Goal: Task Accomplishment & Management: Use online tool/utility

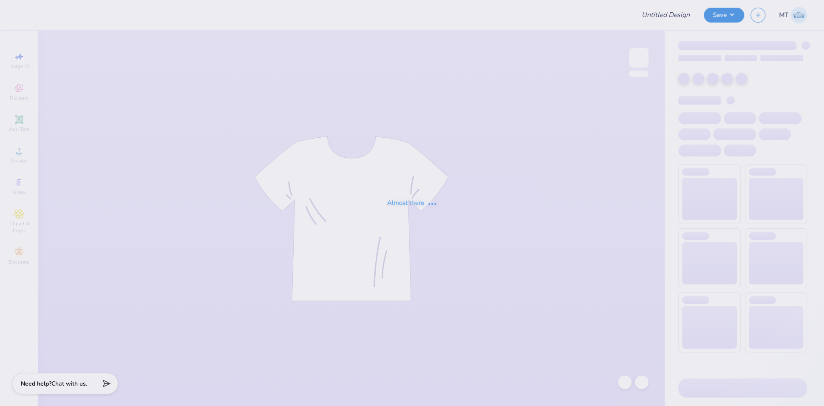
type input "FPS239407"
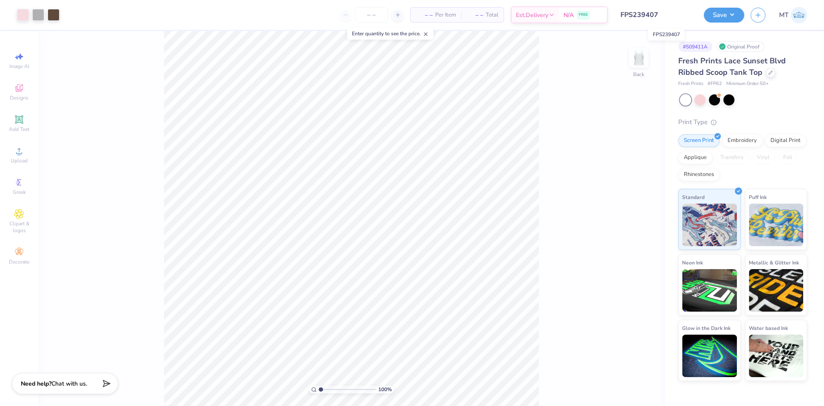
click at [666, 15] on input "FPS239407" at bounding box center [655, 14] width 83 height 17
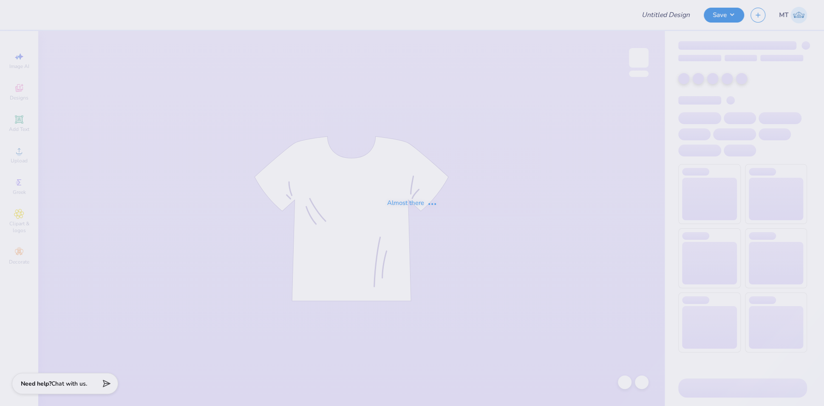
type input "FPS239408"
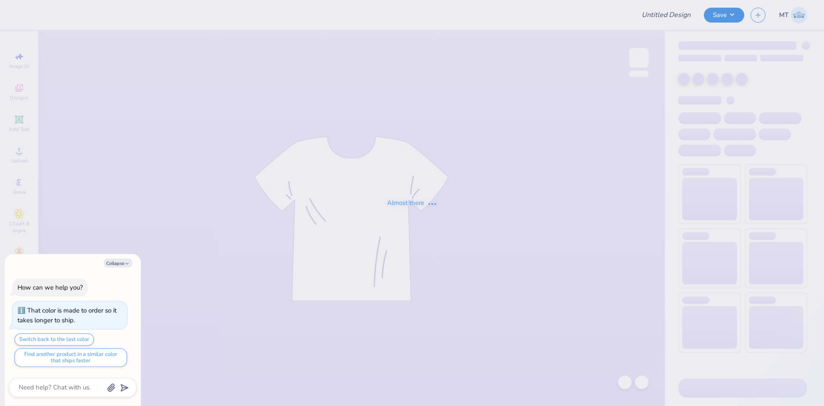
type textarea "x"
type input "FPS239411"
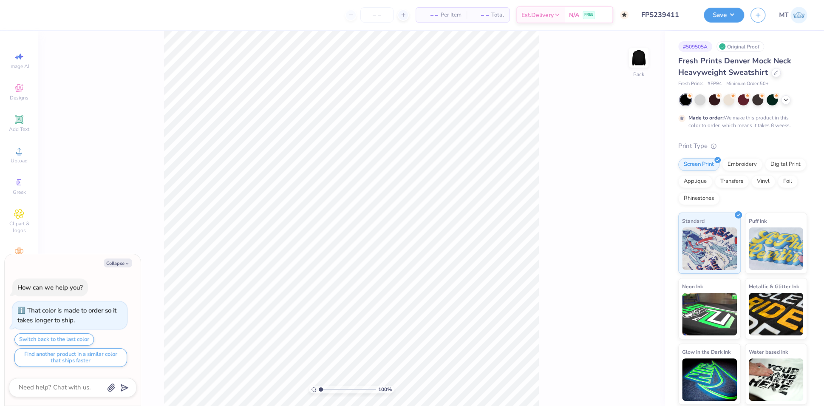
type textarea "x"
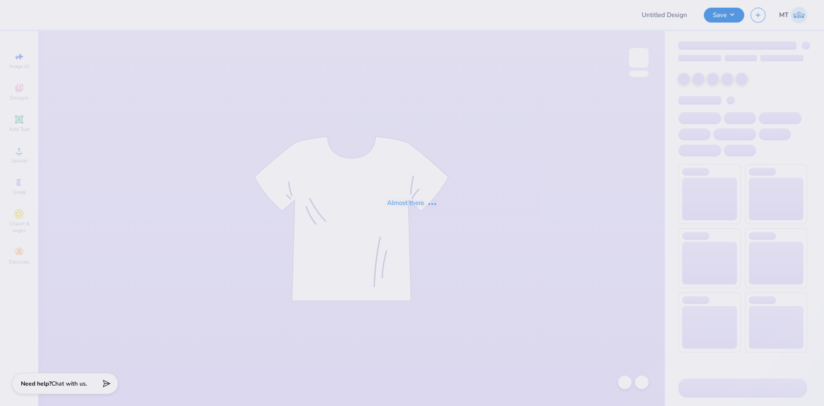
type input "FPS239475"
type input "FPS239396"
type input "FPS239397"
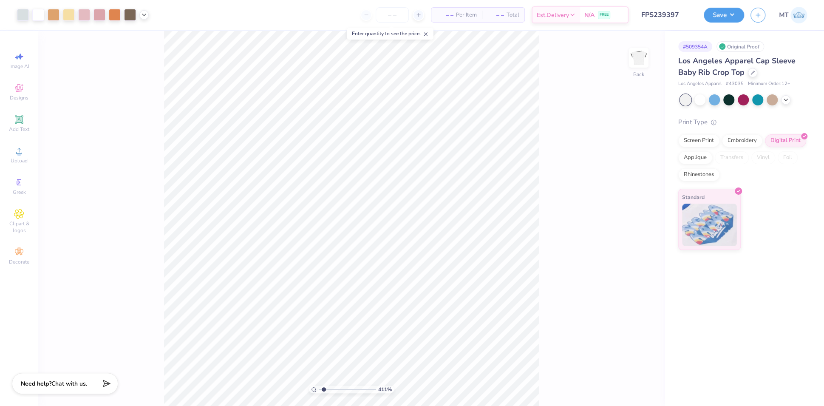
type input "1.01162063030205"
click at [661, 12] on input "FPS239397" at bounding box center [655, 14] width 83 height 17
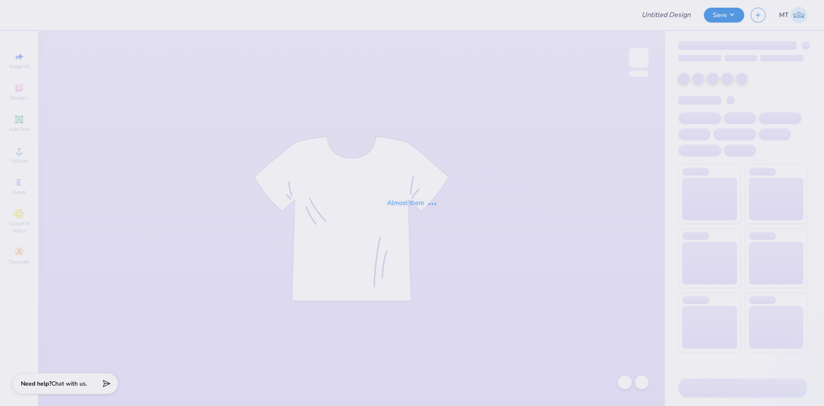
type input "FPS239400"
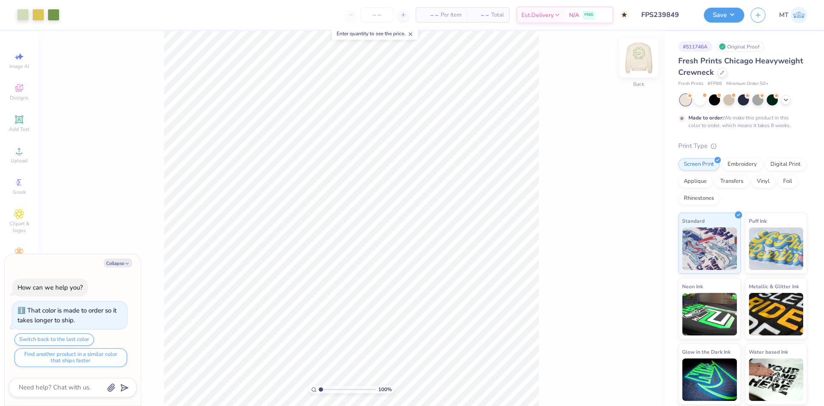
click at [630, 69] on img at bounding box center [639, 58] width 34 height 34
click at [637, 63] on img at bounding box center [639, 58] width 34 height 34
type textarea "x"
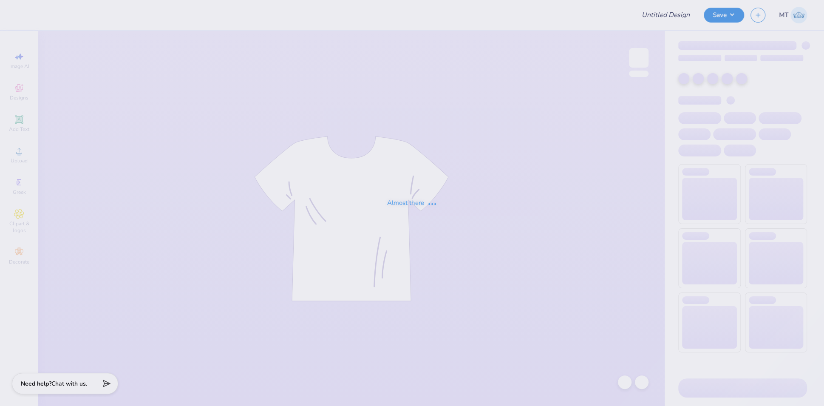
type input "FPS239851"
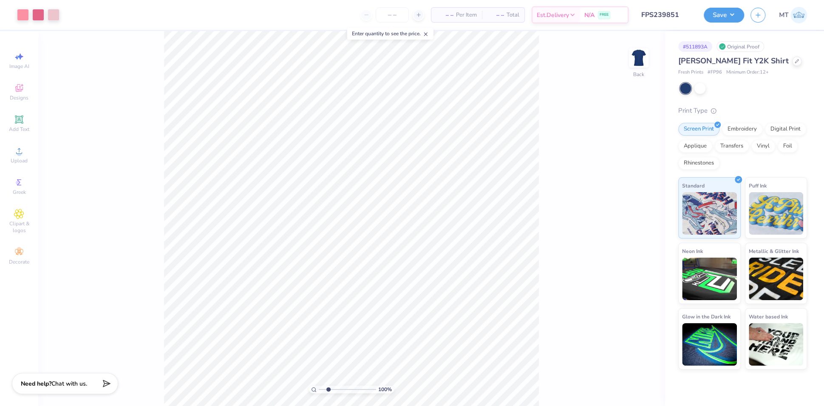
type input "1"
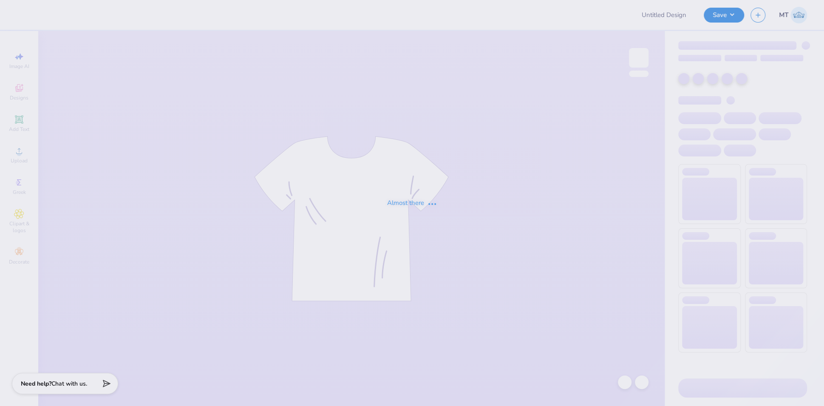
type input "FPS239871"
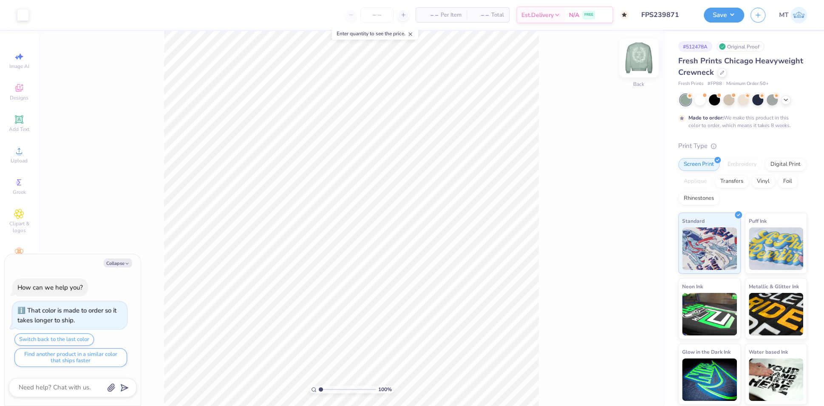
click at [646, 65] on img at bounding box center [639, 58] width 34 height 34
type textarea "x"
click at [646, 10] on input "FPS239871" at bounding box center [655, 14] width 83 height 17
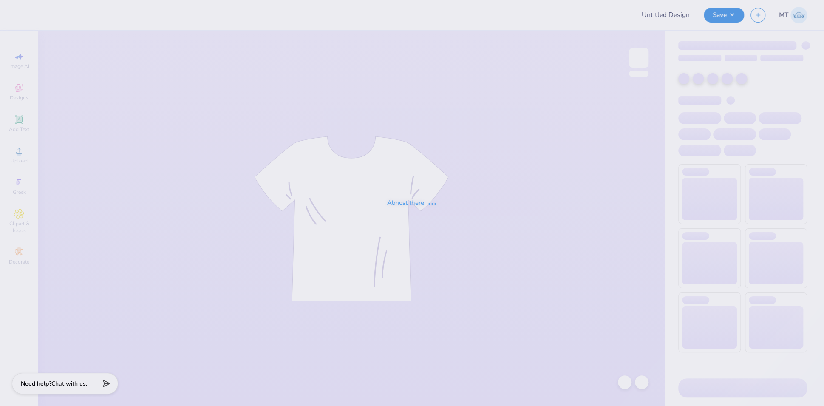
type input "FPS239871"
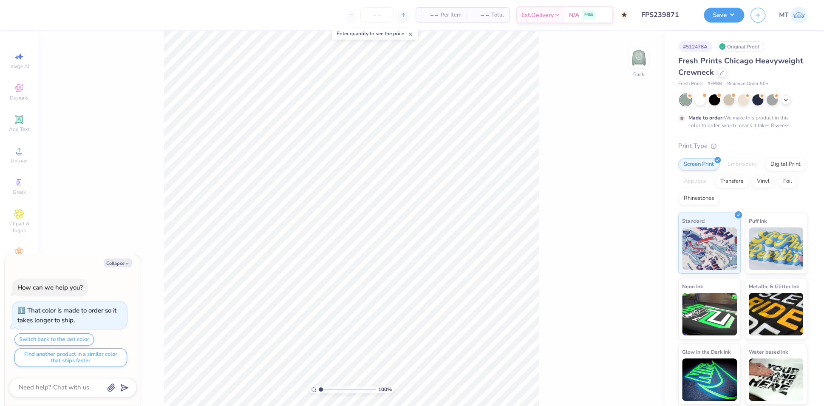
type textarea "x"
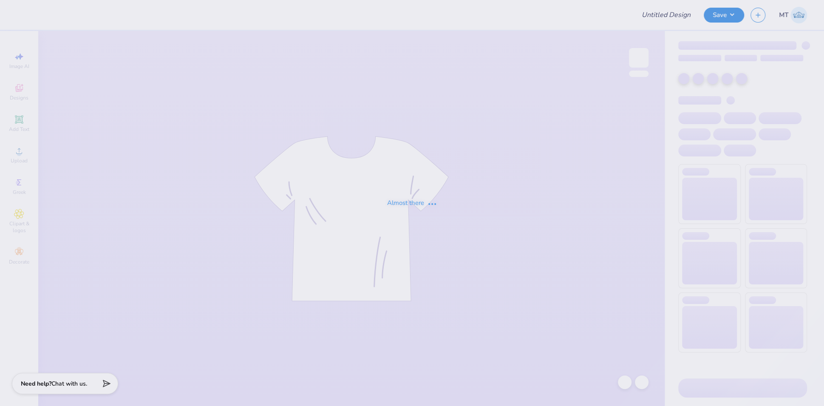
type input "FPS238497"
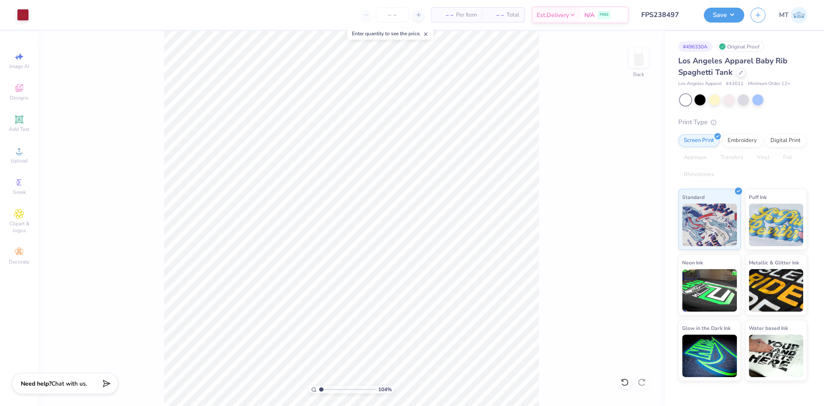
type input "1"
click at [733, 16] on button "Save" at bounding box center [724, 13] width 40 height 15
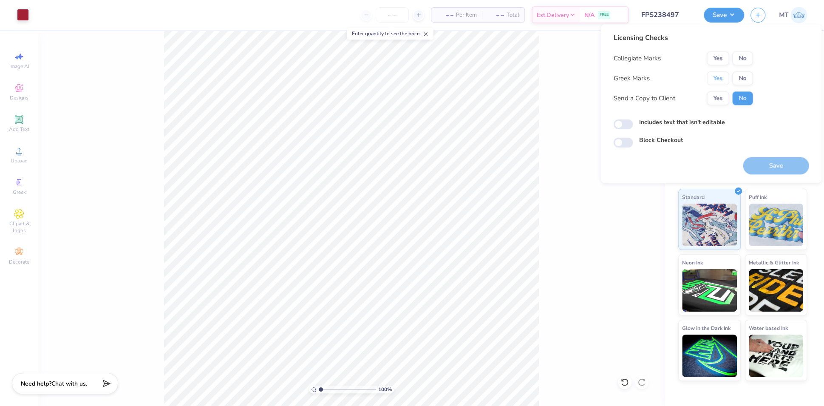
click at [713, 78] on button "Yes" at bounding box center [718, 78] width 22 height 14
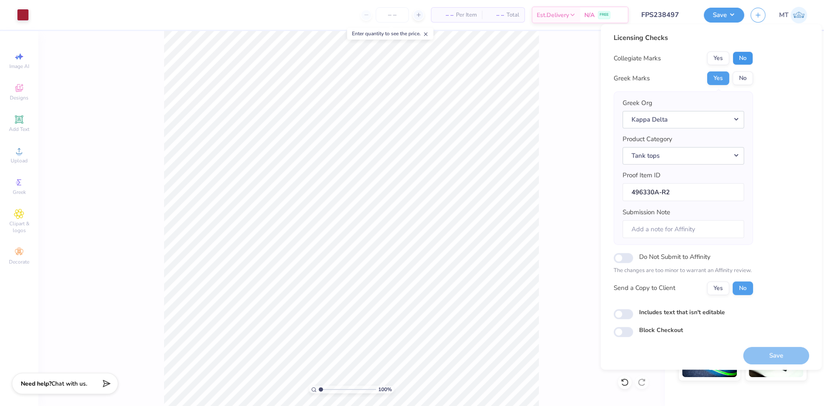
click at [739, 58] on button "No" at bounding box center [742, 58] width 20 height 14
click at [776, 350] on button "Save" at bounding box center [776, 355] width 66 height 17
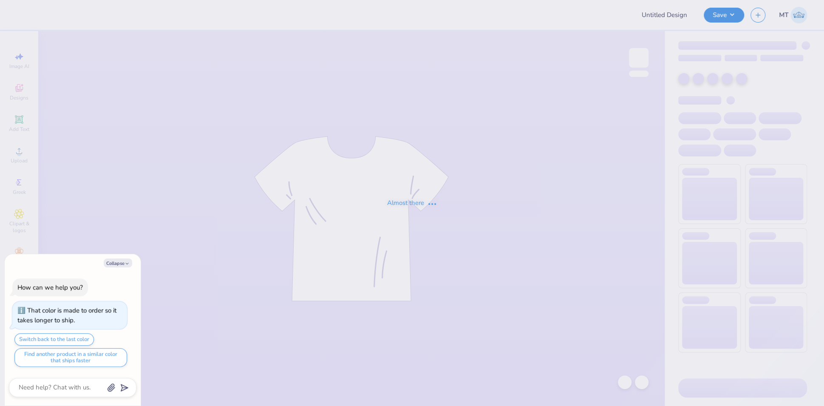
type textarea "x"
type input "FPS239530"
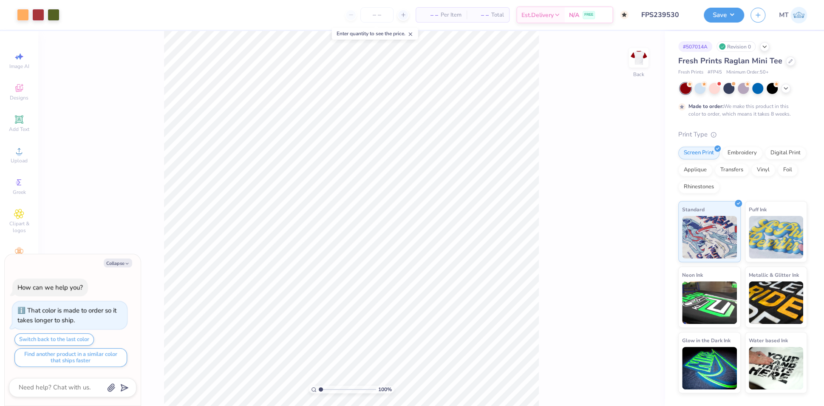
type textarea "x"
type input "2.14436973453571"
type textarea "x"
type input "3.29246849150719"
type textarea "x"
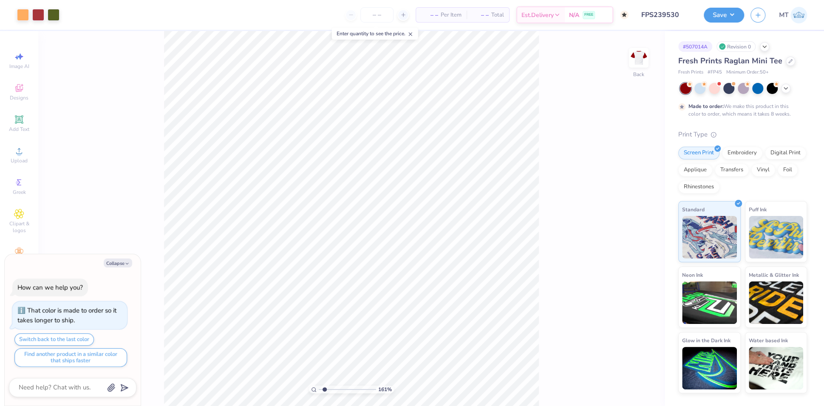
type input "2.54698649271483"
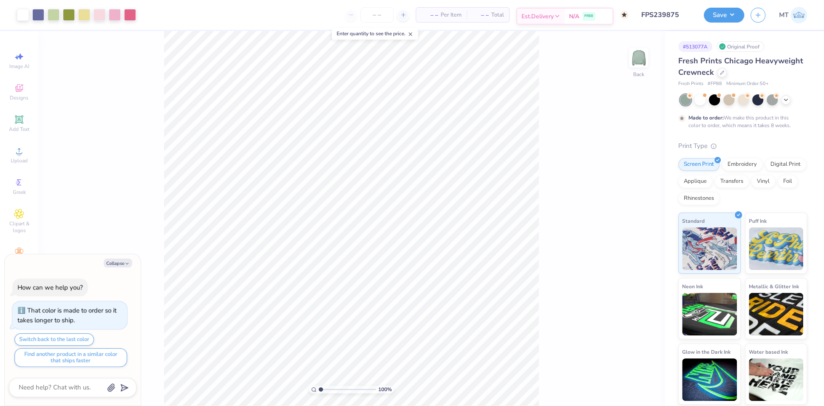
type textarea "x"
type input "1.59409307372839"
click at [648, 72] on div at bounding box center [638, 57] width 39 height 39
type textarea "x"
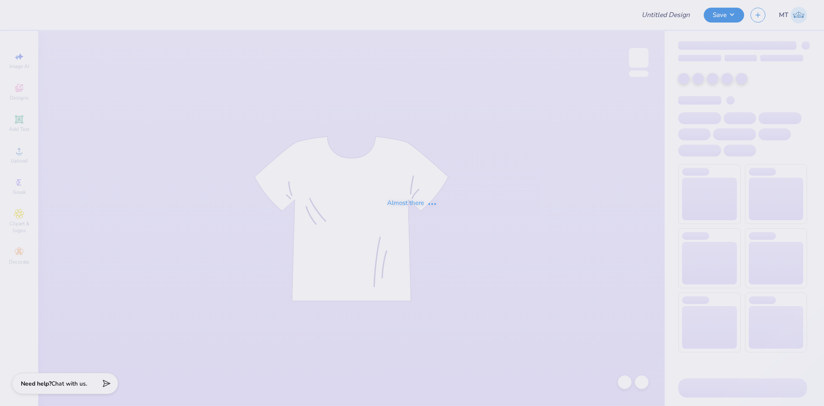
type input "FPS239476"
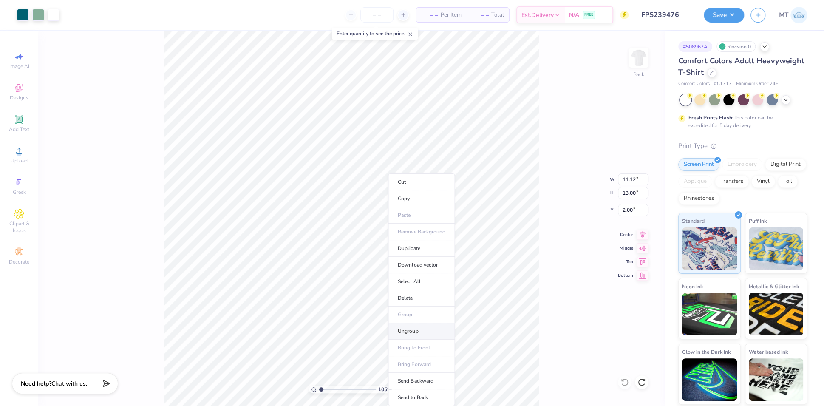
click at [416, 327] on li "Ungroup" at bounding box center [421, 331] width 67 height 17
type input "2.26267666843151"
type input "1.37"
type input "2.26267666843151"
type input "2.00"
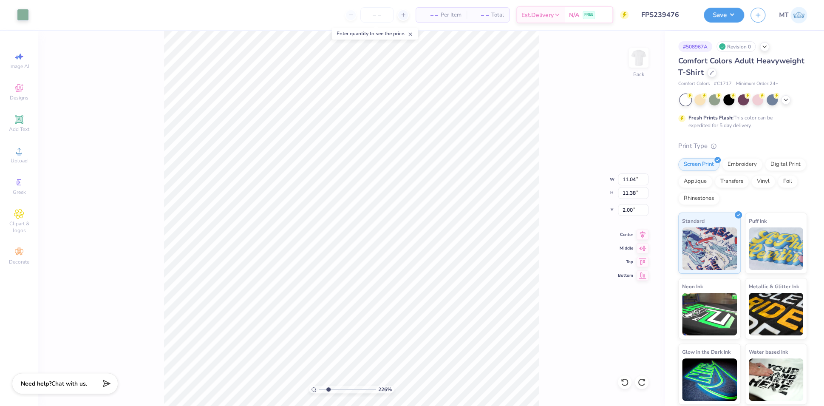
type input "2.26267666843151"
type input "1.33"
type input "2.26267666843151"
type input "2.00"
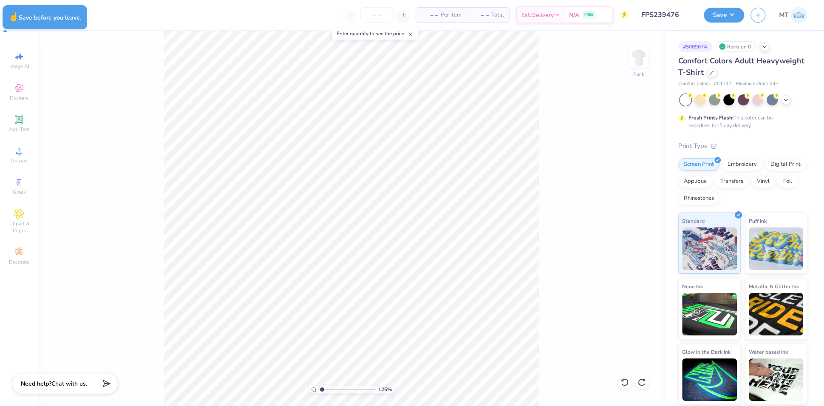
type input "1.25180306935483"
